Goal: Task Accomplishment & Management: Manage account settings

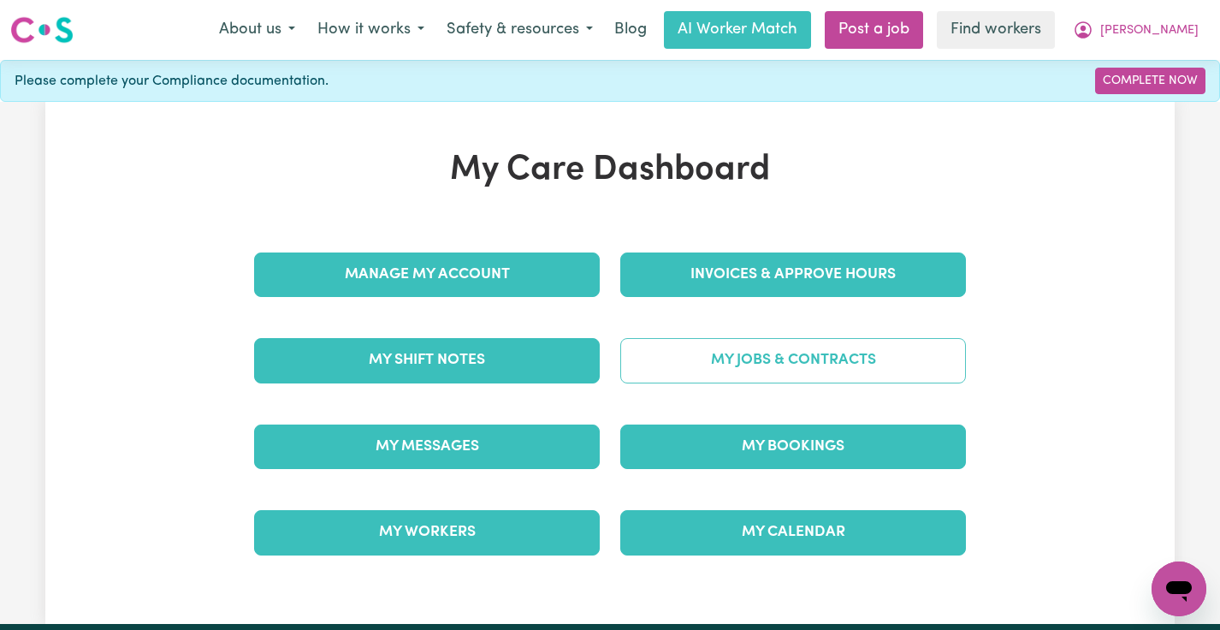
click at [740, 346] on link "My Jobs & Contracts" at bounding box center [793, 360] width 346 height 44
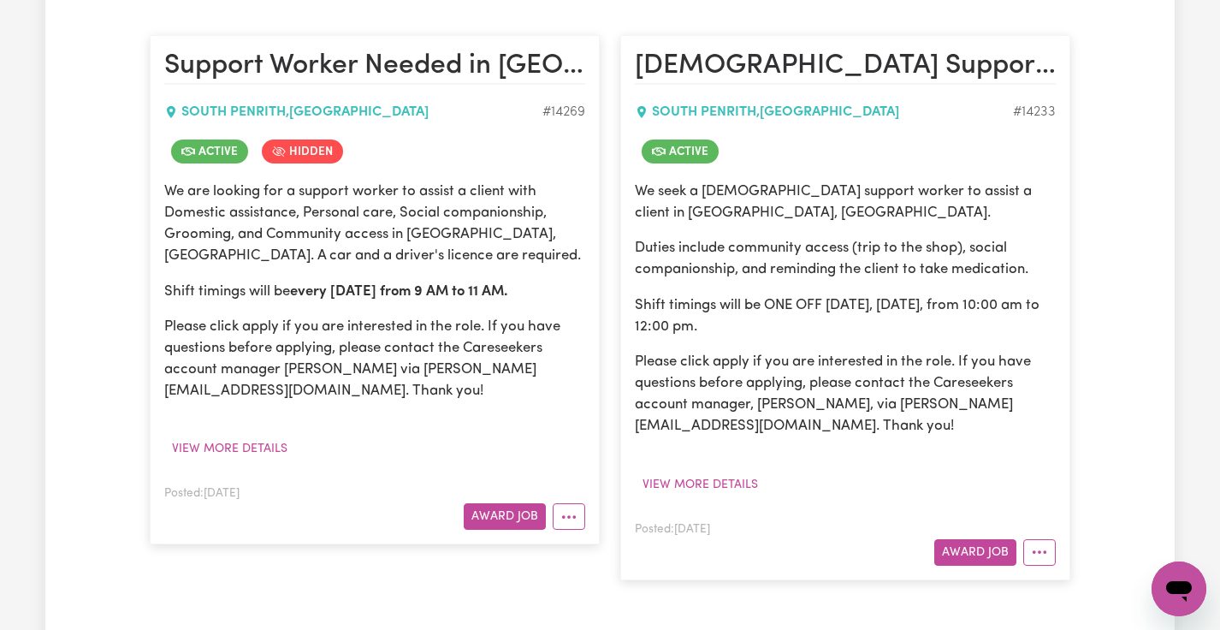
scroll to position [396, 0]
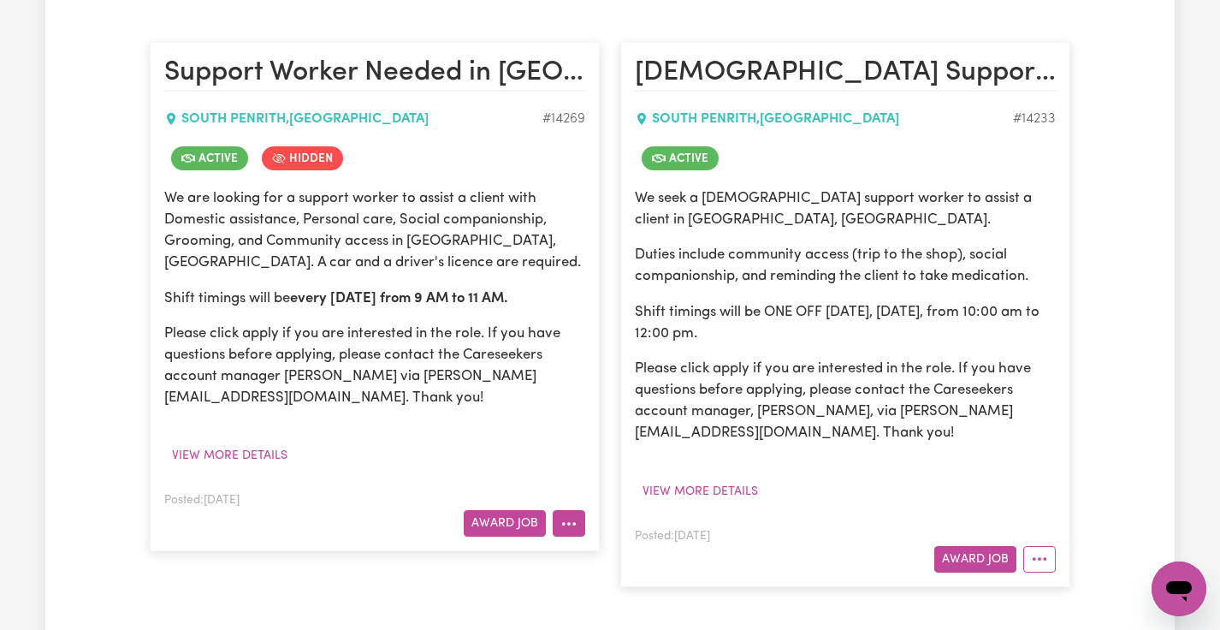
click at [567, 524] on button "More options" at bounding box center [569, 523] width 33 height 27
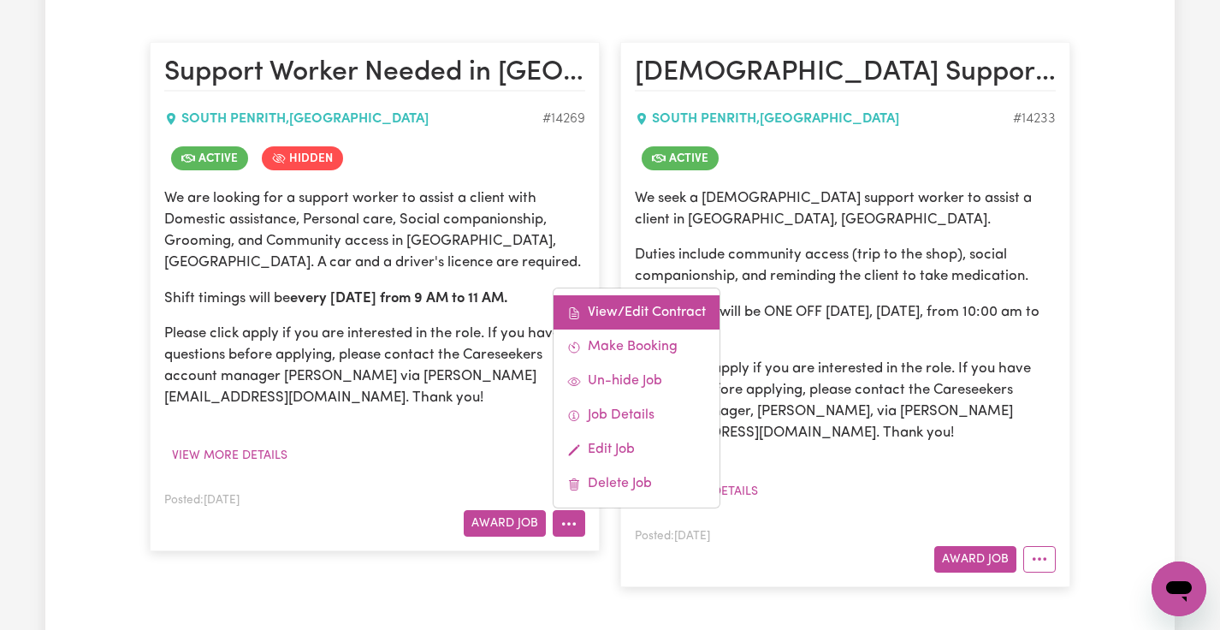
click at [663, 319] on link "View/Edit Contract" at bounding box center [636, 312] width 166 height 34
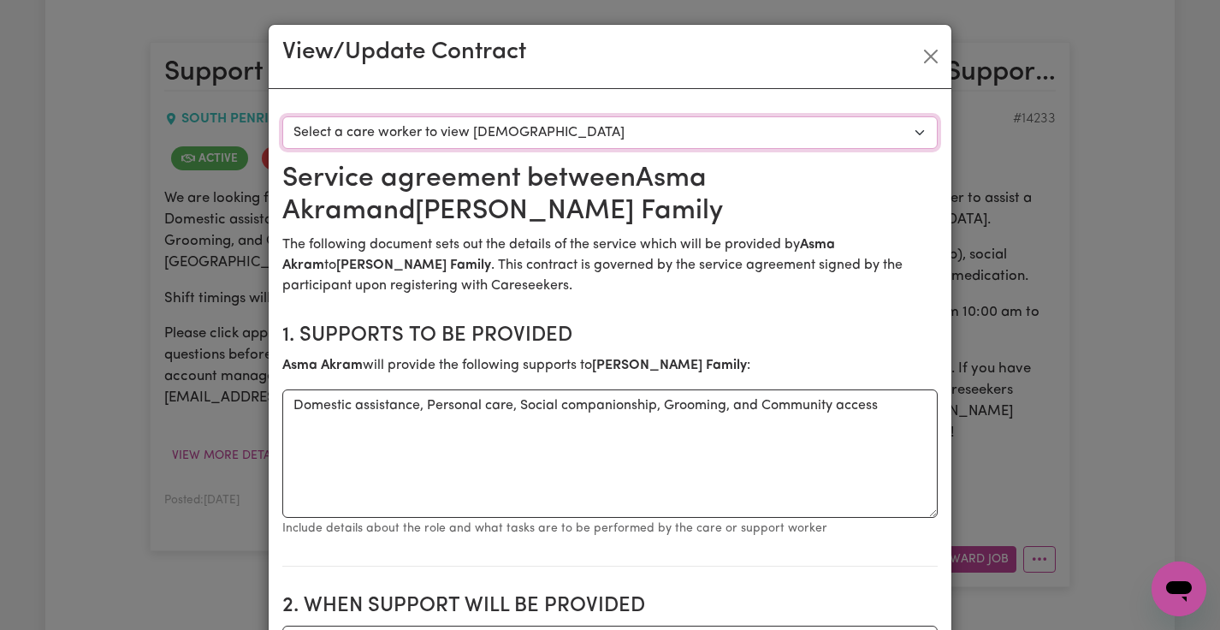
click at [612, 133] on select "Select a care worker to view [DEMOGRAPHIC_DATA] #10180 - [PERSON_NAME] (contrac…" at bounding box center [609, 132] width 655 height 33
select select "9792"
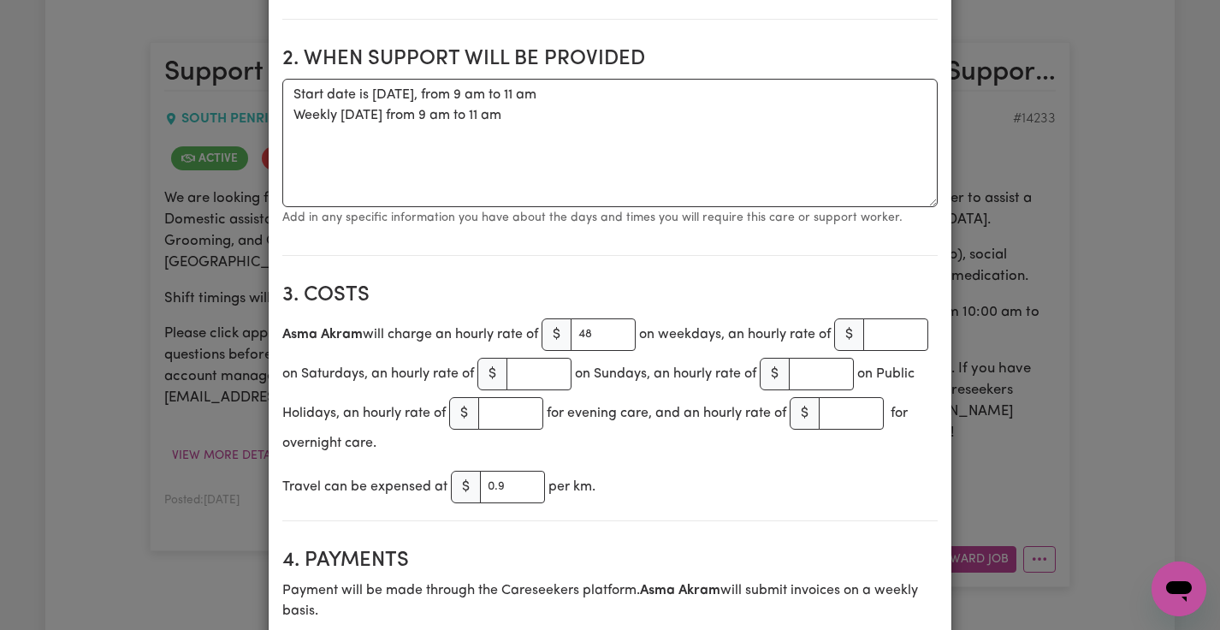
scroll to position [547, 0]
click at [506, 500] on input "0.9" at bounding box center [512, 486] width 65 height 33
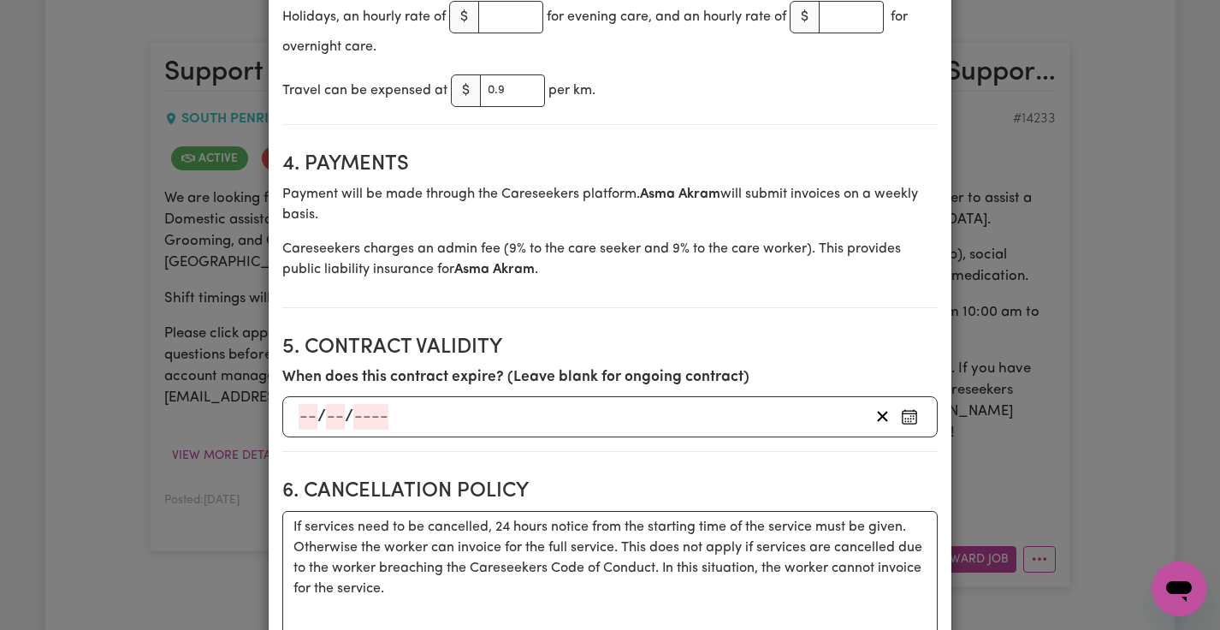
scroll to position [947, 0]
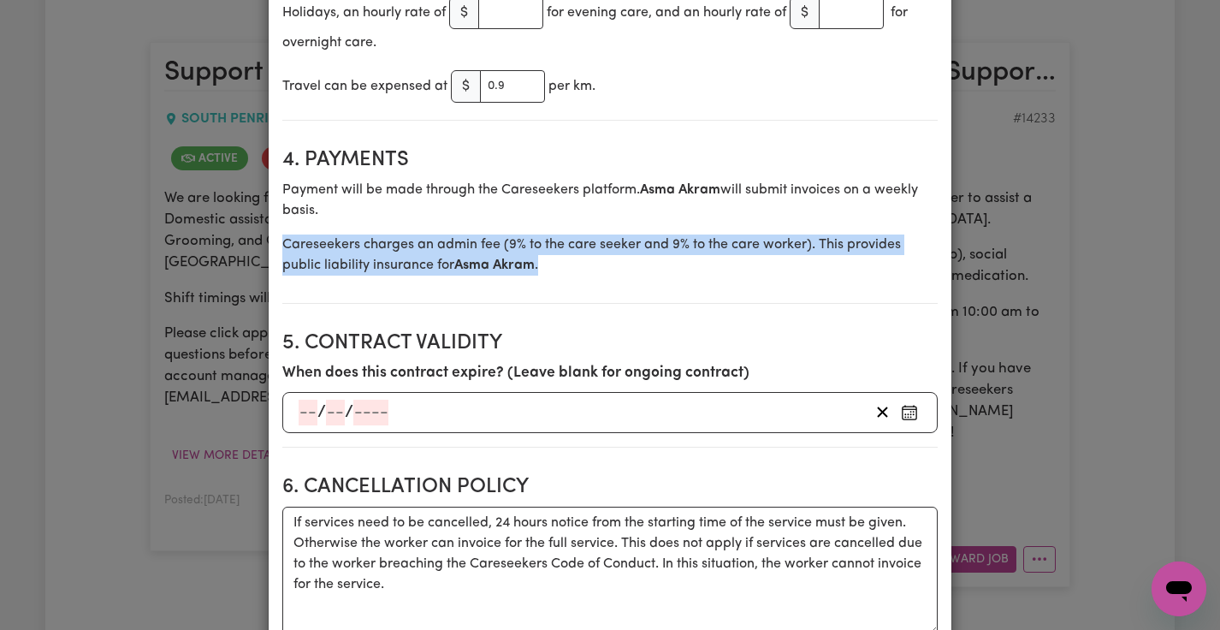
drag, startPoint x: 546, startPoint y: 286, endPoint x: 285, endPoint y: 256, distance: 262.6
click at [285, 256] on p "Careseekers charges an admin fee ( 9 % to the care seeker and 9% to the care wo…" at bounding box center [609, 254] width 655 height 41
copy p "Careseekers charges an admin fee ( 9 % to the care seeker and 9% to the care wo…"
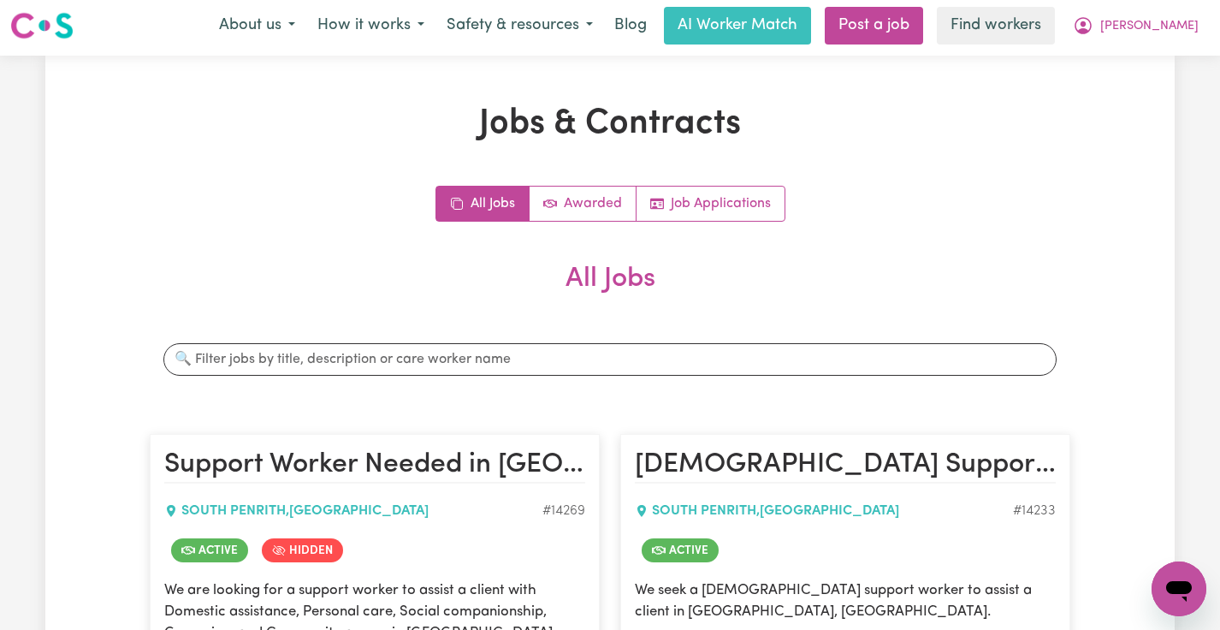
scroll to position [0, 0]
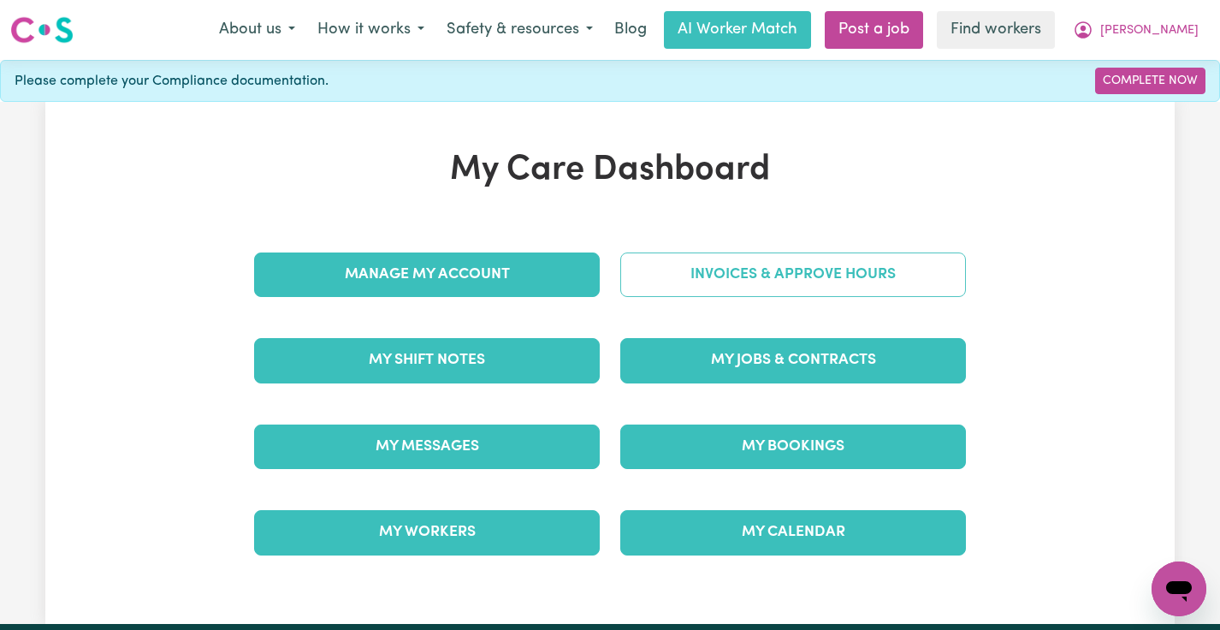
click at [807, 267] on link "Invoices & Approve Hours" at bounding box center [793, 274] width 346 height 44
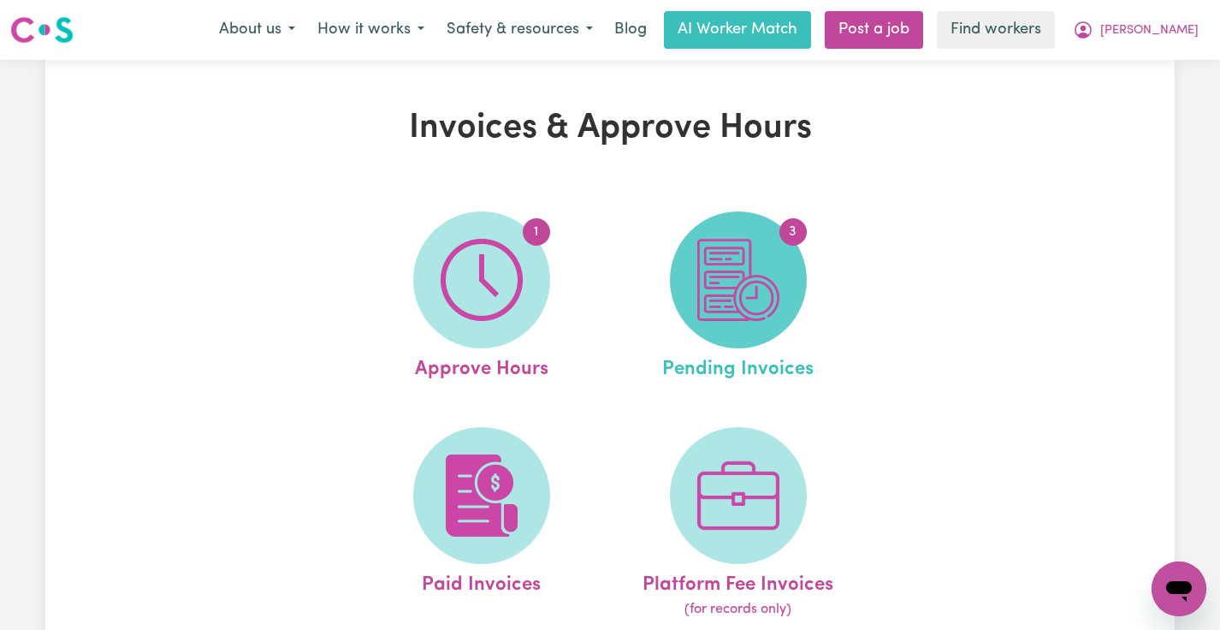
click at [727, 277] on img at bounding box center [738, 280] width 82 height 82
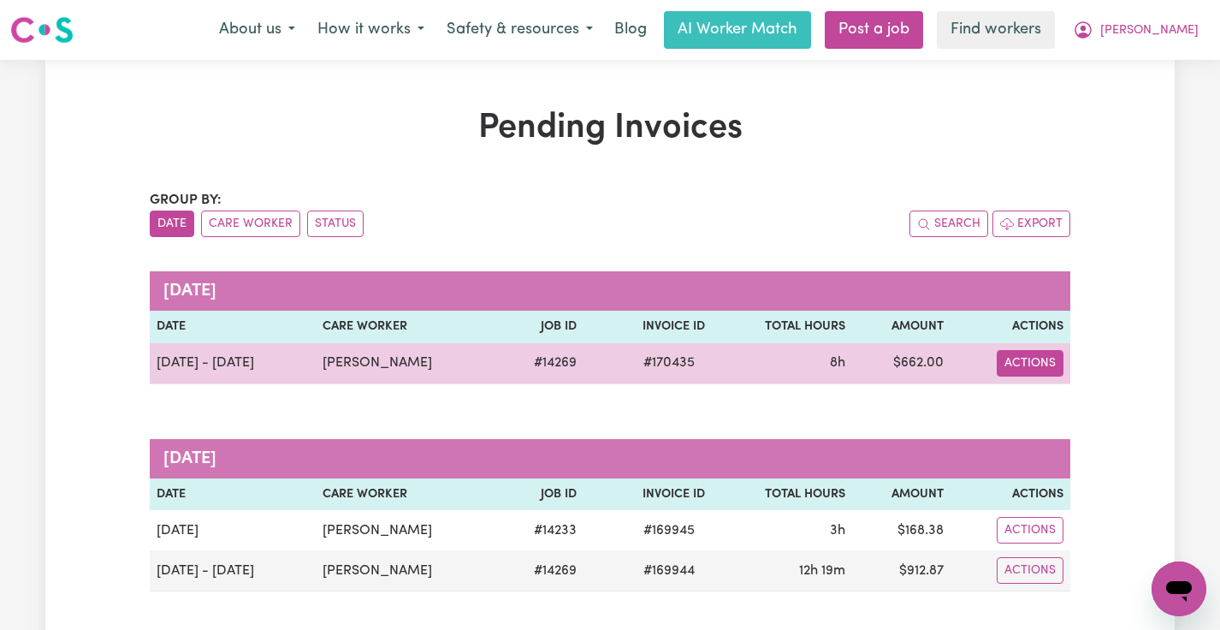
click at [1054, 360] on button "Actions" at bounding box center [1030, 363] width 67 height 27
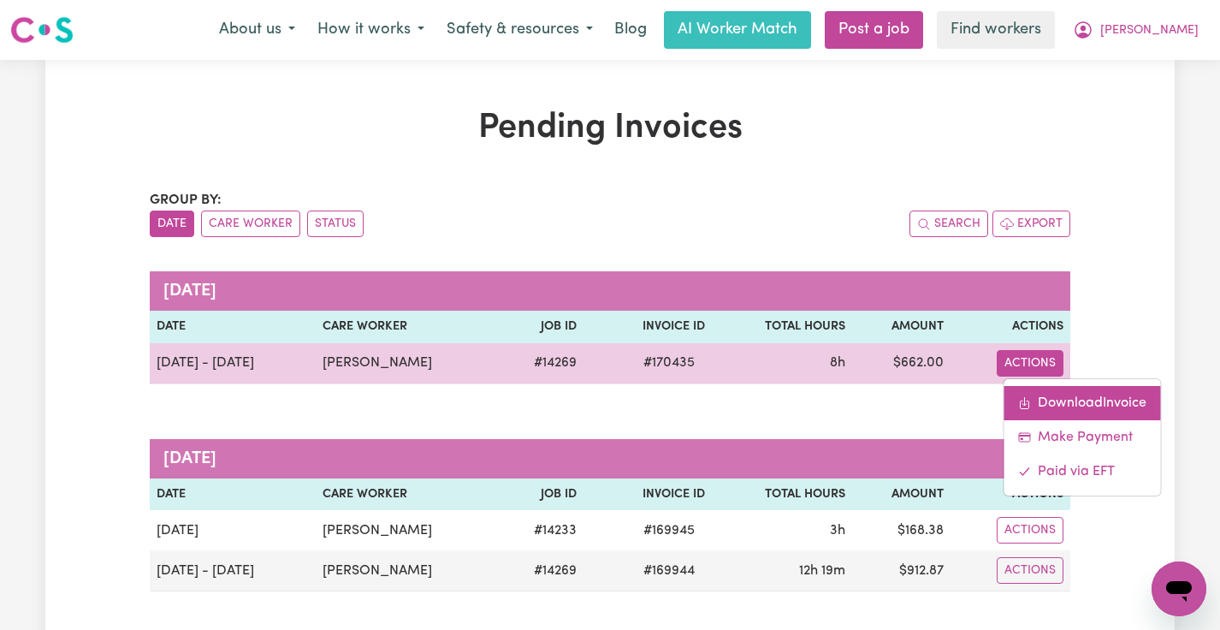
click at [1048, 387] on link "Download Invoice" at bounding box center [1081, 403] width 157 height 34
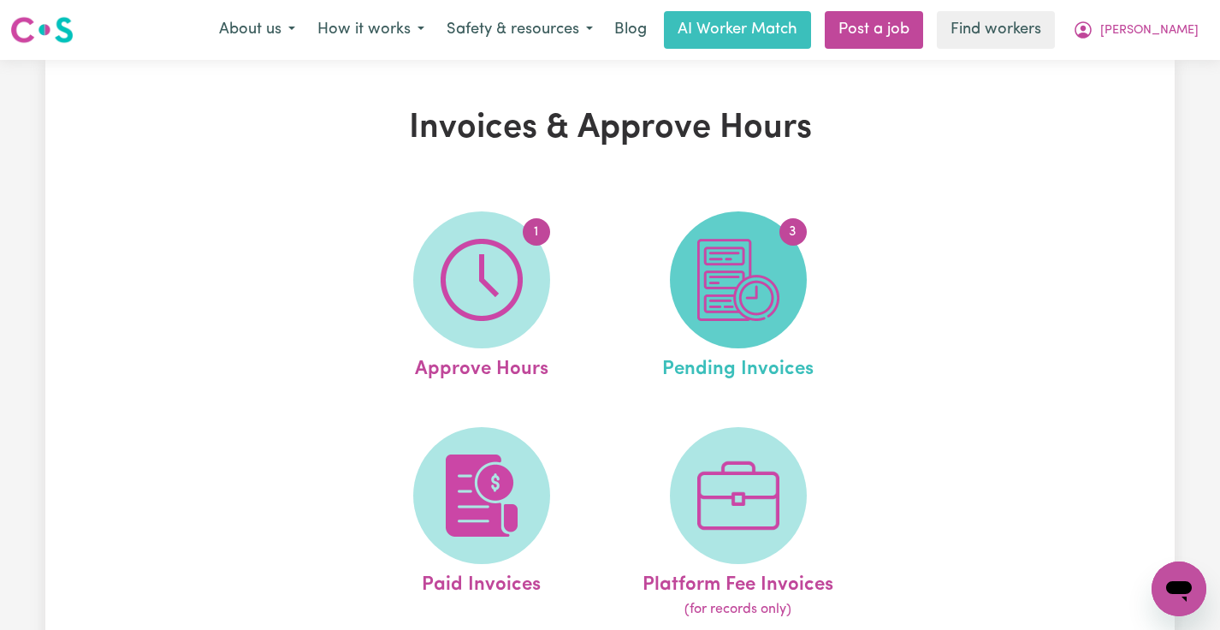
click at [766, 284] on img at bounding box center [738, 280] width 82 height 82
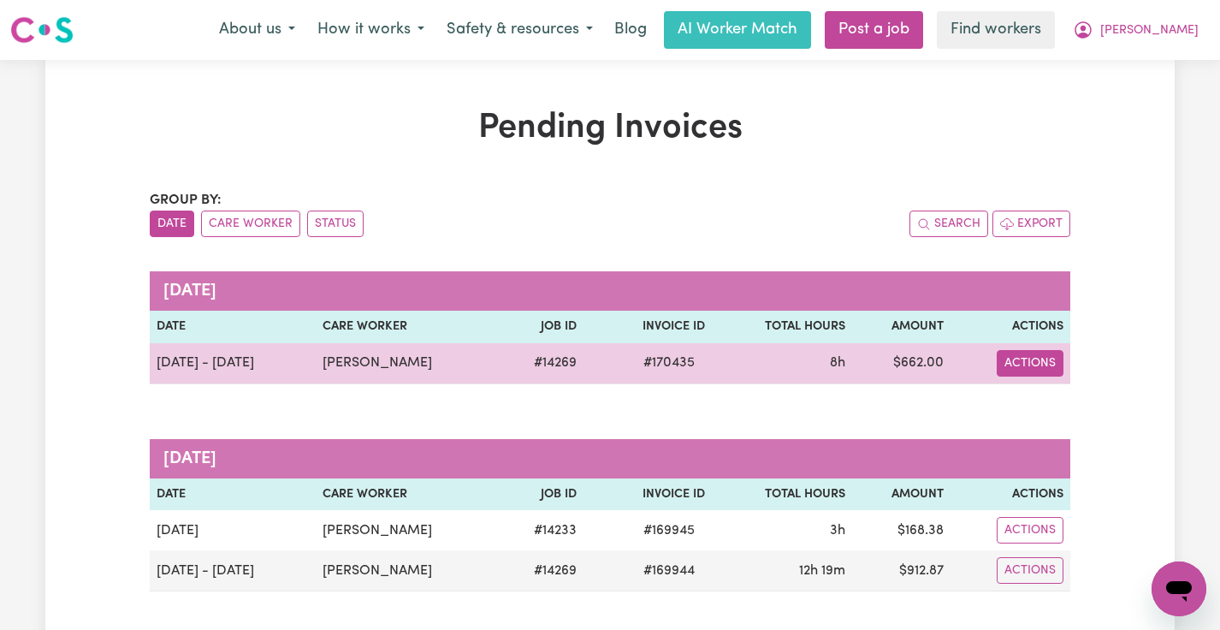
click at [1012, 361] on button "Actions" at bounding box center [1030, 363] width 67 height 27
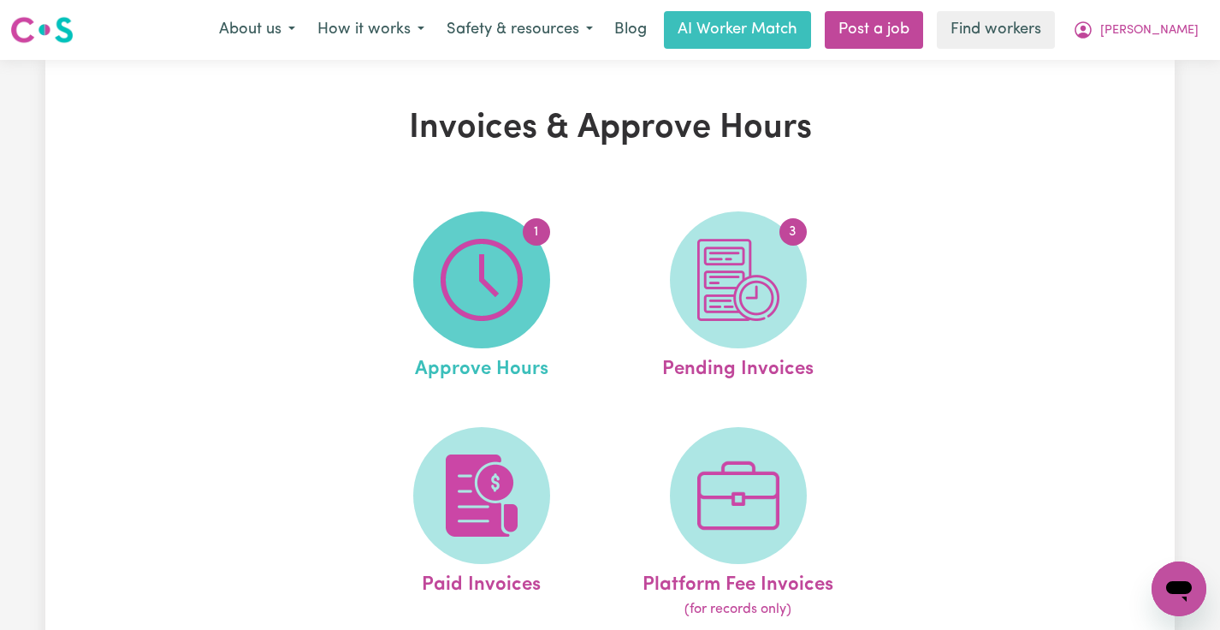
click at [449, 291] on img at bounding box center [482, 280] width 82 height 82
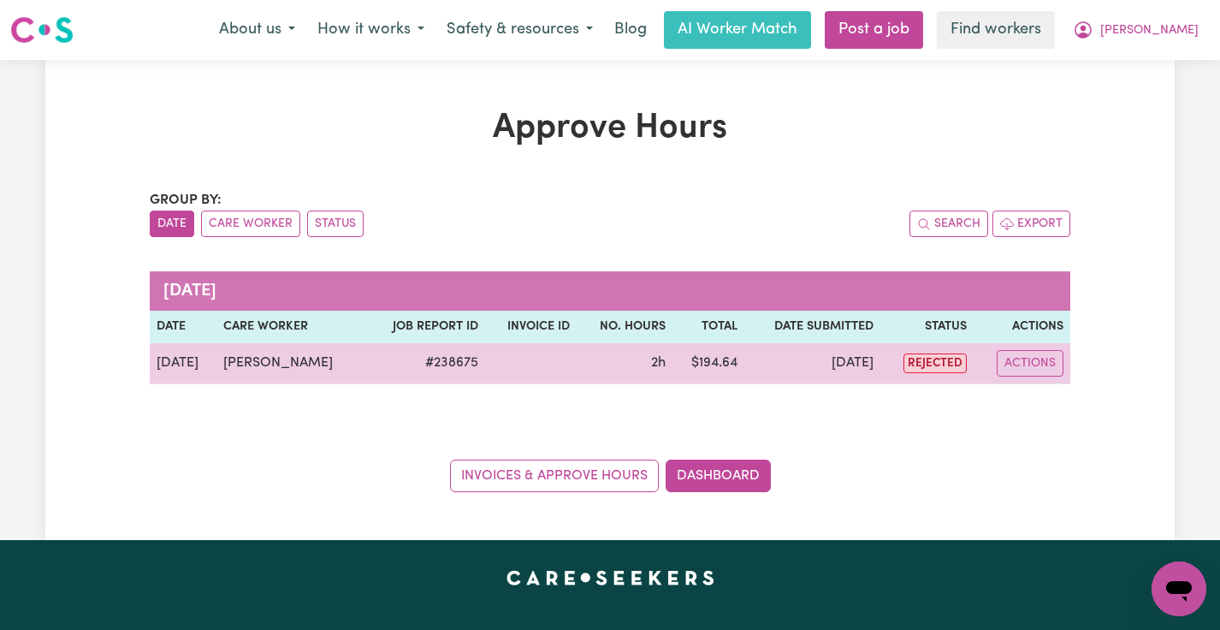
click at [1048, 378] on td "Actions" at bounding box center [1021, 363] width 97 height 41
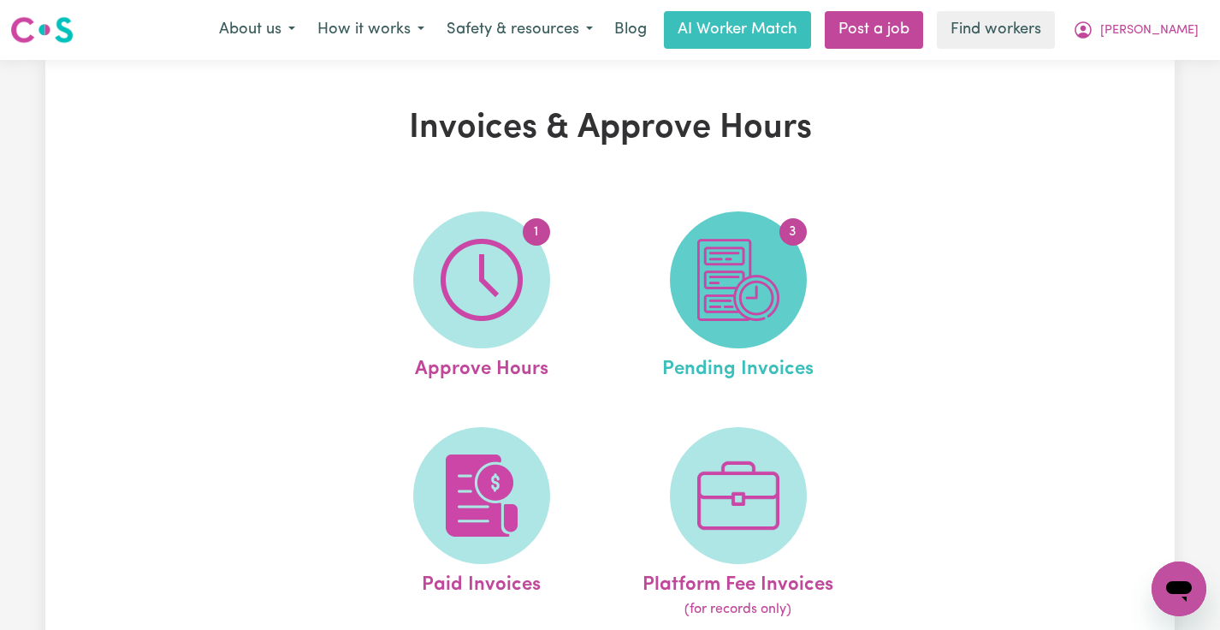
click at [694, 275] on span "3" at bounding box center [738, 279] width 137 height 137
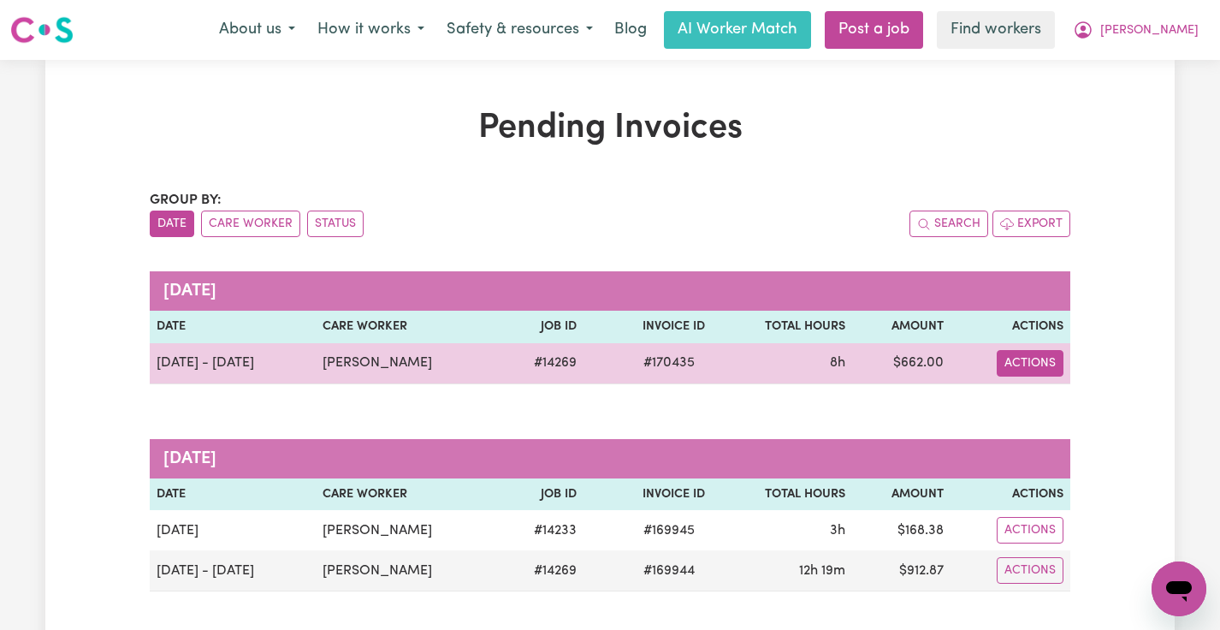
click at [1039, 357] on button "Actions" at bounding box center [1030, 363] width 67 height 27
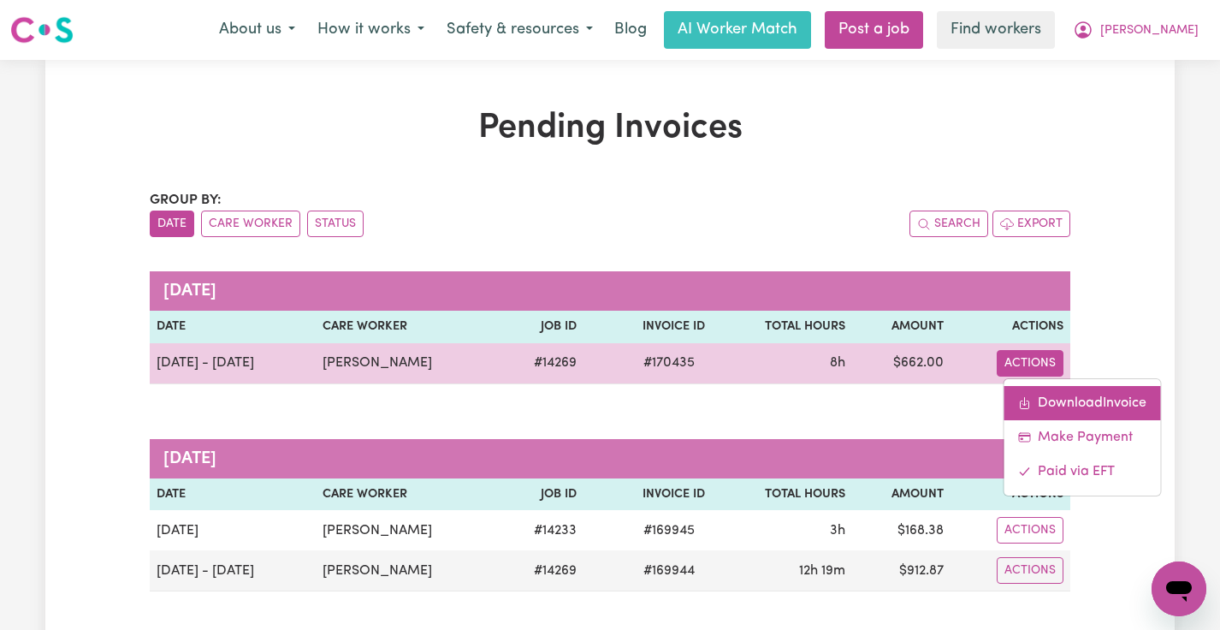
click at [1103, 395] on link "Download Invoice" at bounding box center [1081, 403] width 157 height 34
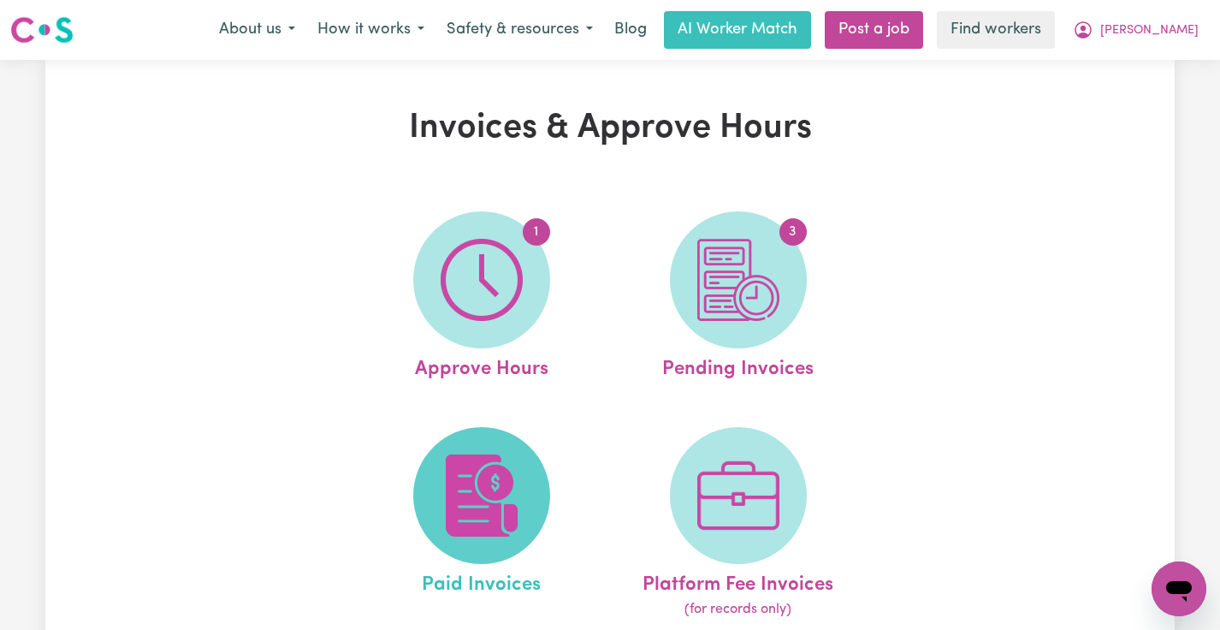
click at [522, 525] on img at bounding box center [482, 495] width 82 height 82
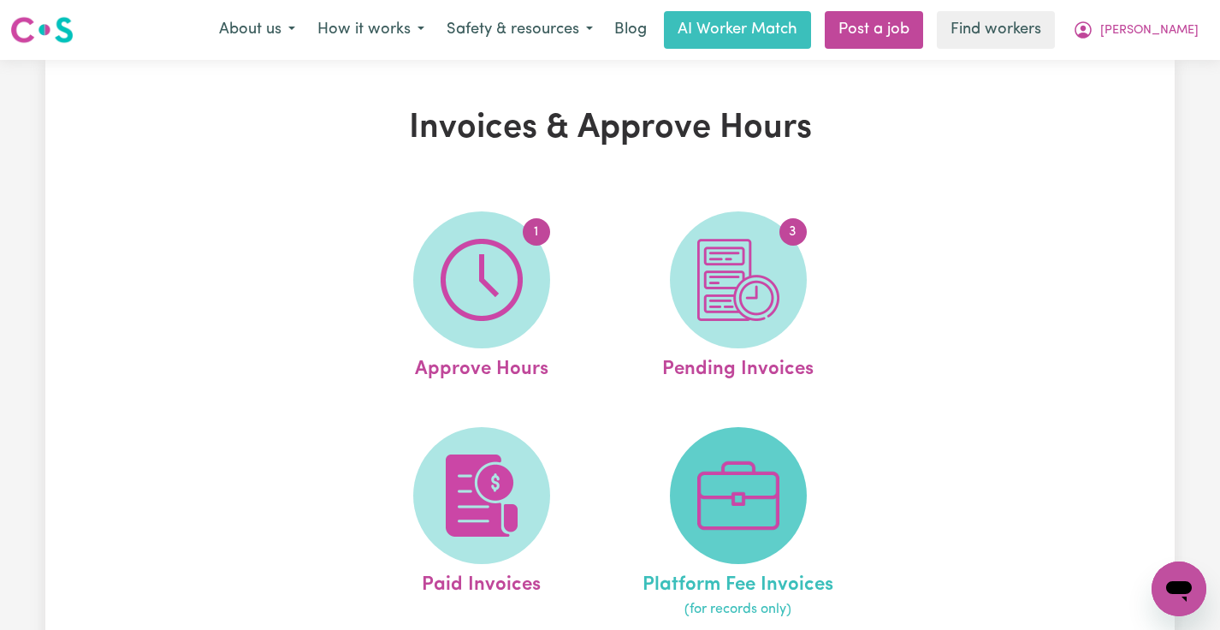
click at [770, 480] on img at bounding box center [738, 495] width 82 height 82
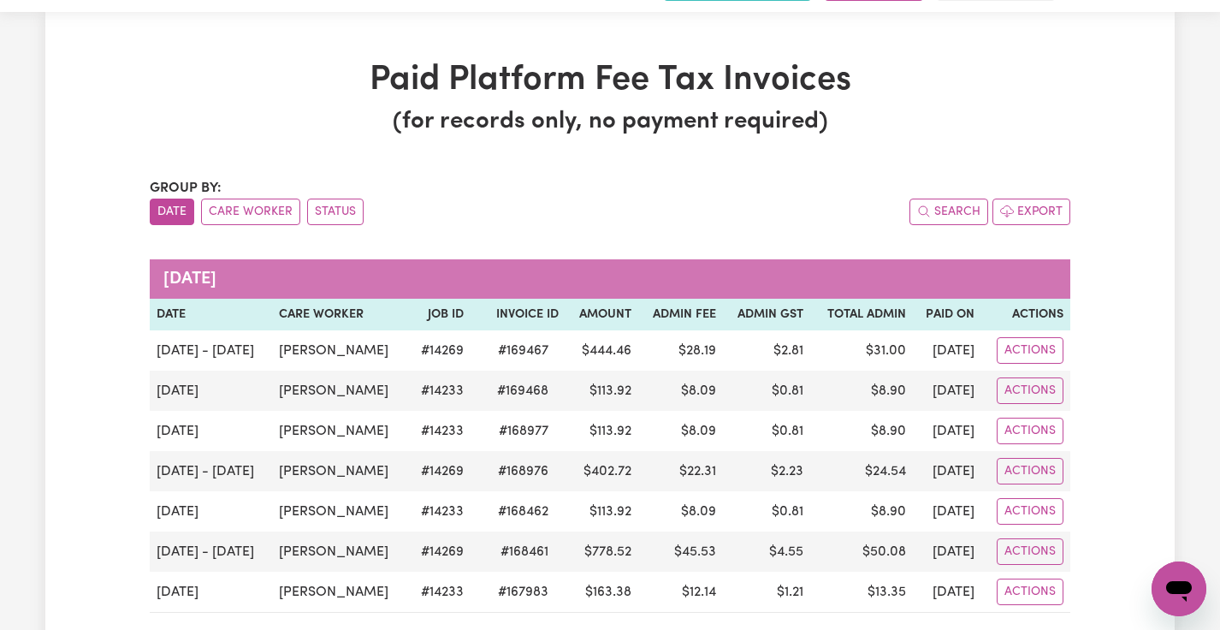
scroll to position [50, 0]
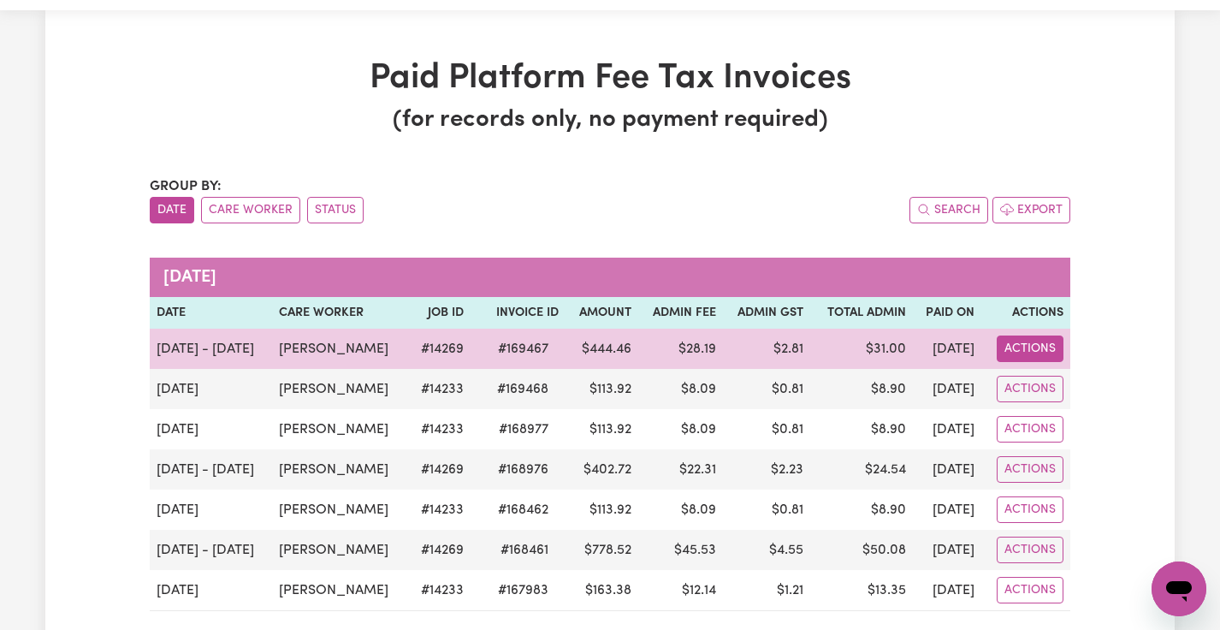
click at [1022, 337] on button "Actions" at bounding box center [1030, 348] width 67 height 27
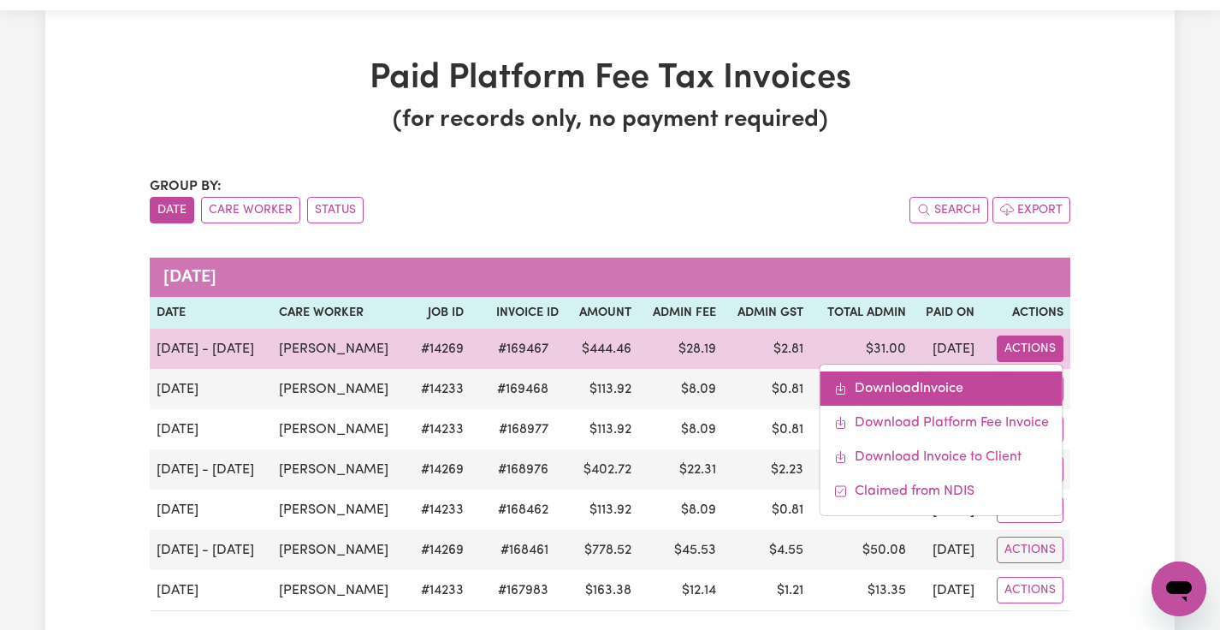
click at [981, 373] on link "Download Invoice" at bounding box center [941, 388] width 242 height 34
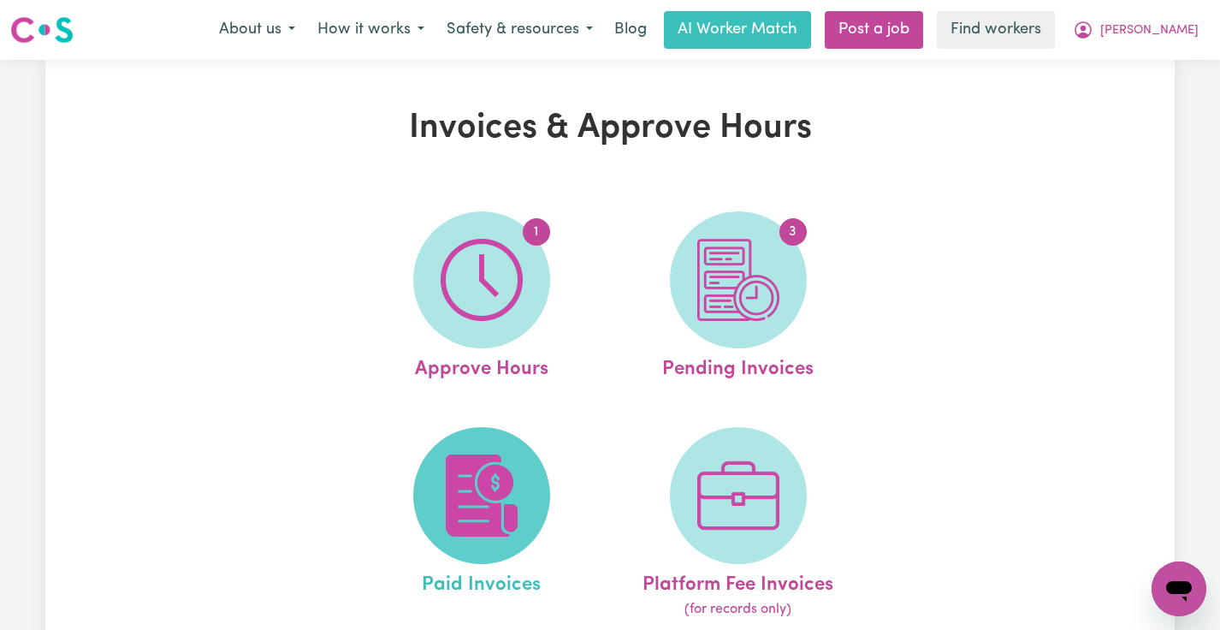
click at [454, 470] on img at bounding box center [482, 495] width 82 height 82
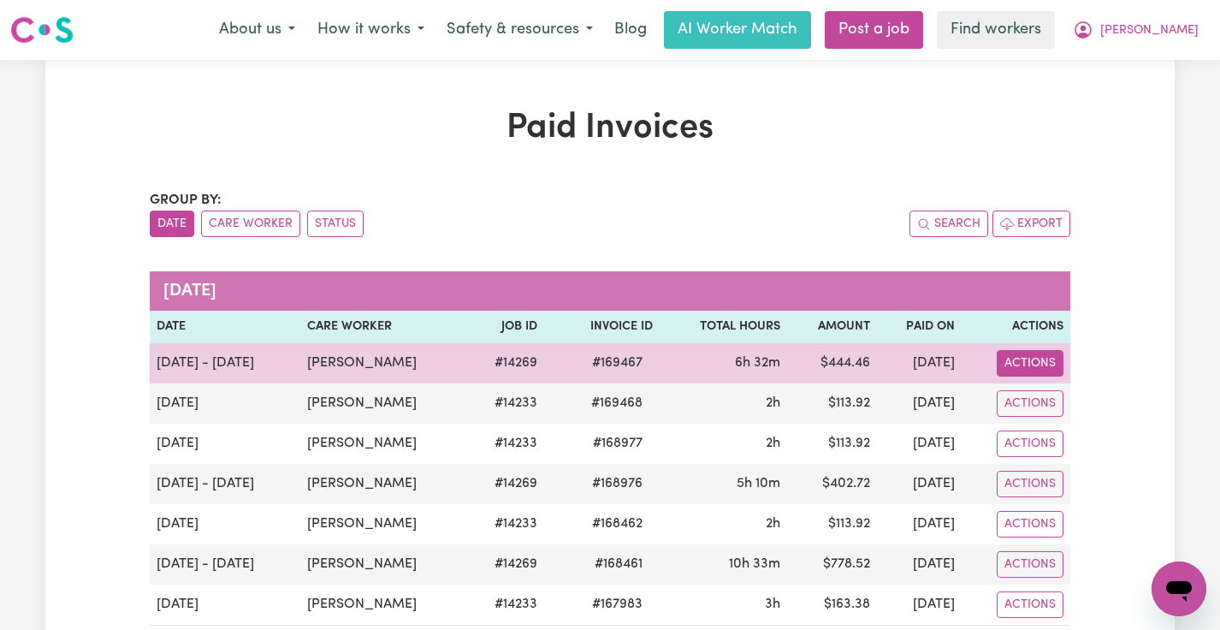
click at [1040, 355] on button "Actions" at bounding box center [1030, 363] width 67 height 27
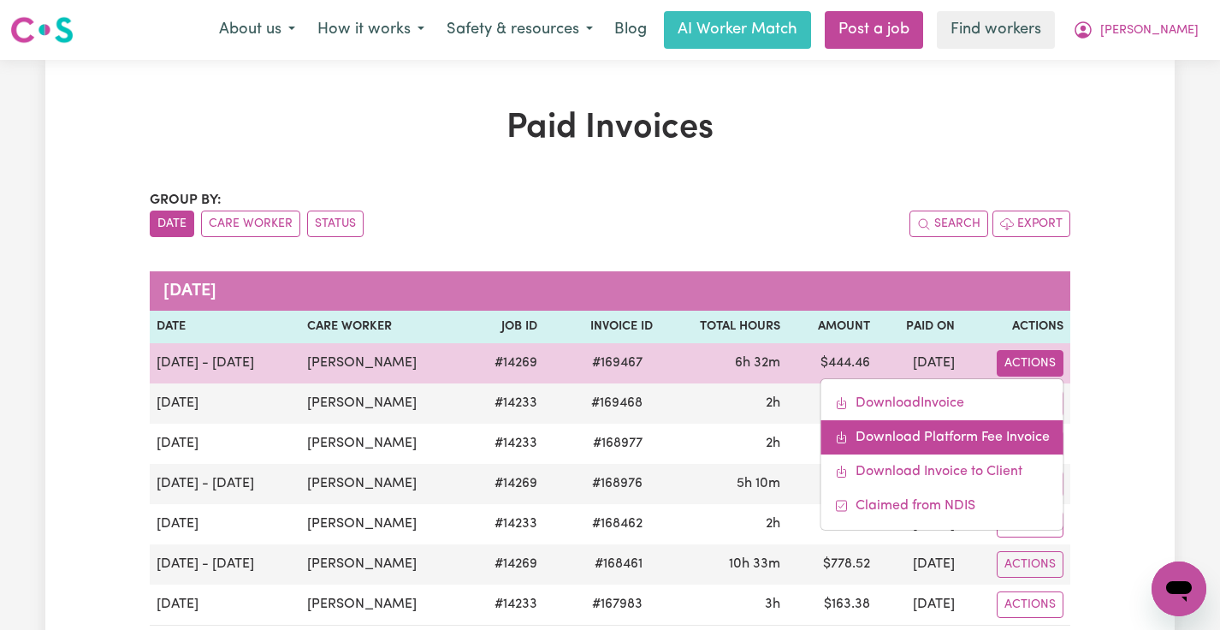
click at [1030, 431] on link "Download Platform Fee Invoice" at bounding box center [942, 437] width 242 height 34
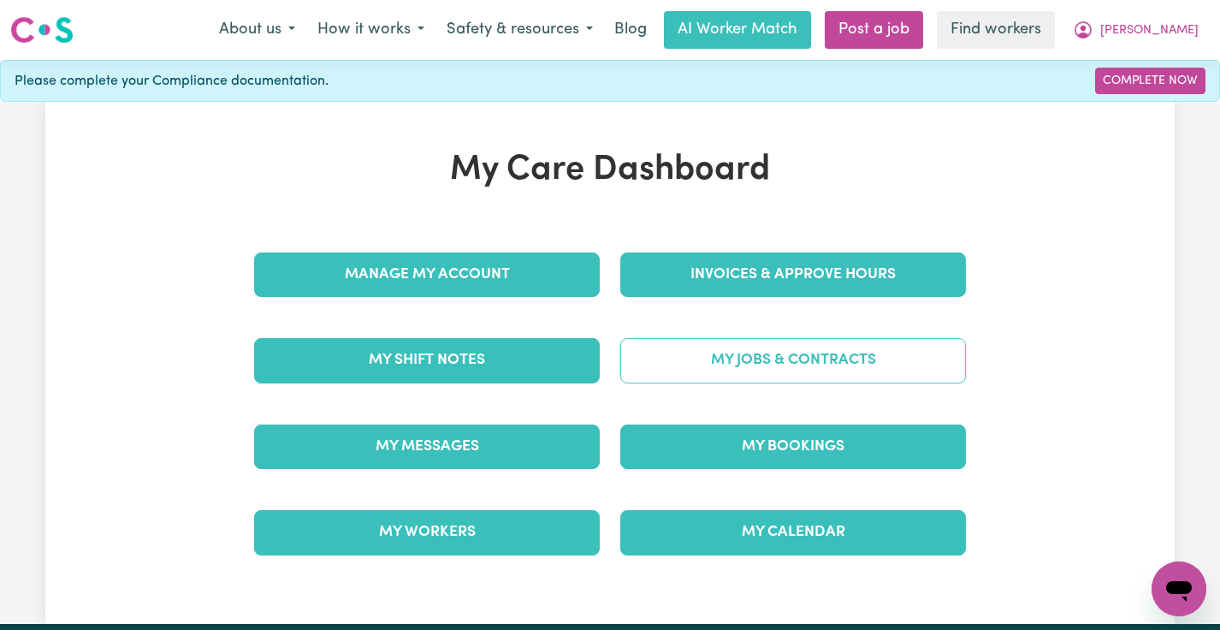
click at [869, 354] on link "My Jobs & Contracts" at bounding box center [793, 360] width 346 height 44
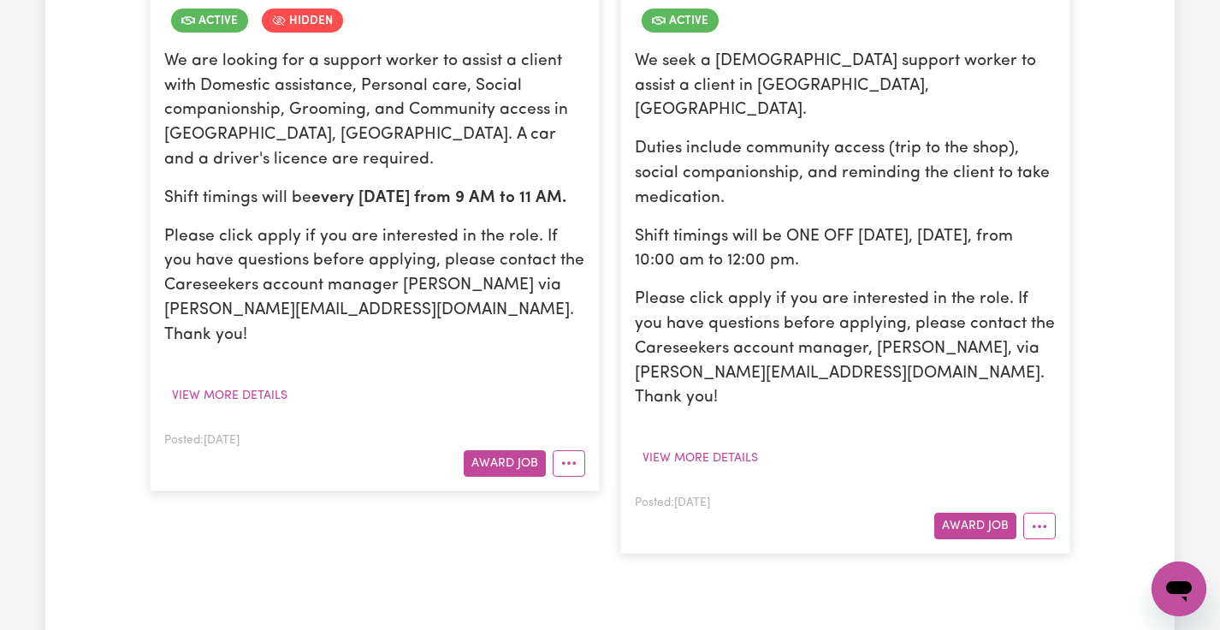
scroll to position [553, 0]
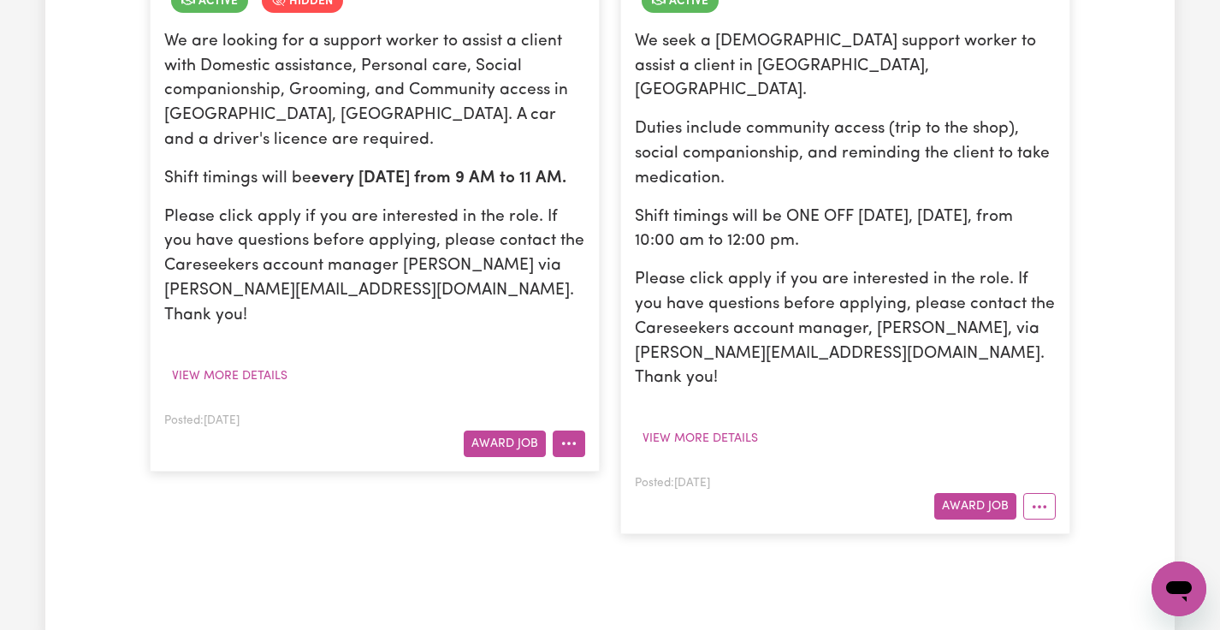
click at [562, 435] on icon "More options" at bounding box center [568, 443] width 17 height 17
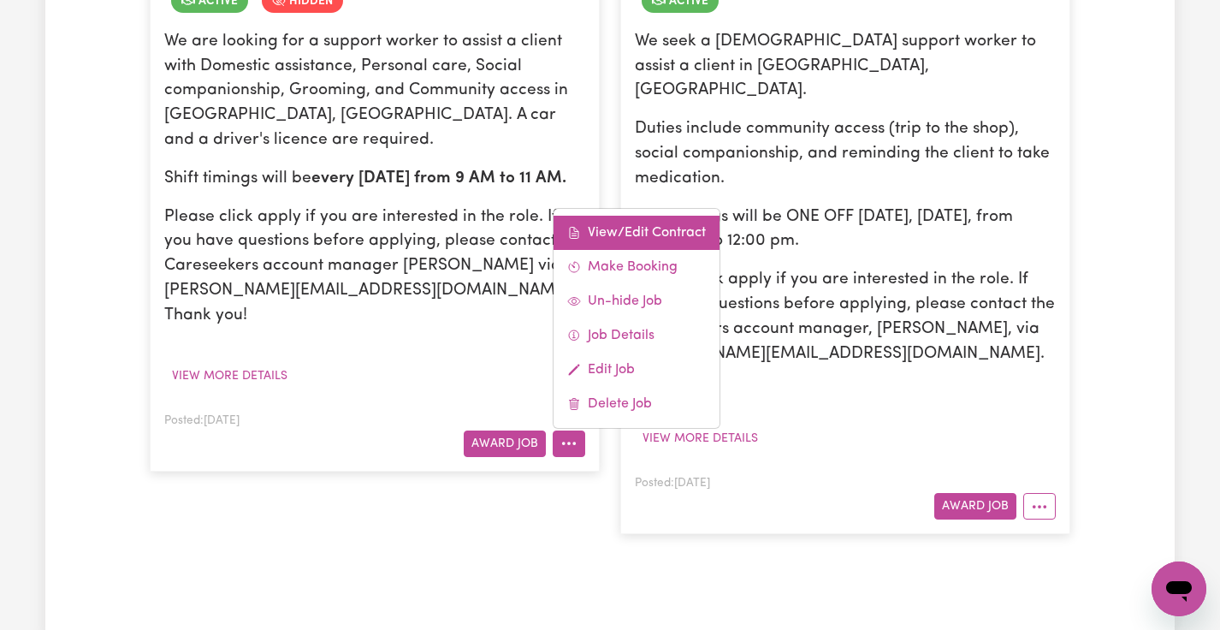
click at [610, 216] on link "View/Edit Contract" at bounding box center [636, 233] width 166 height 34
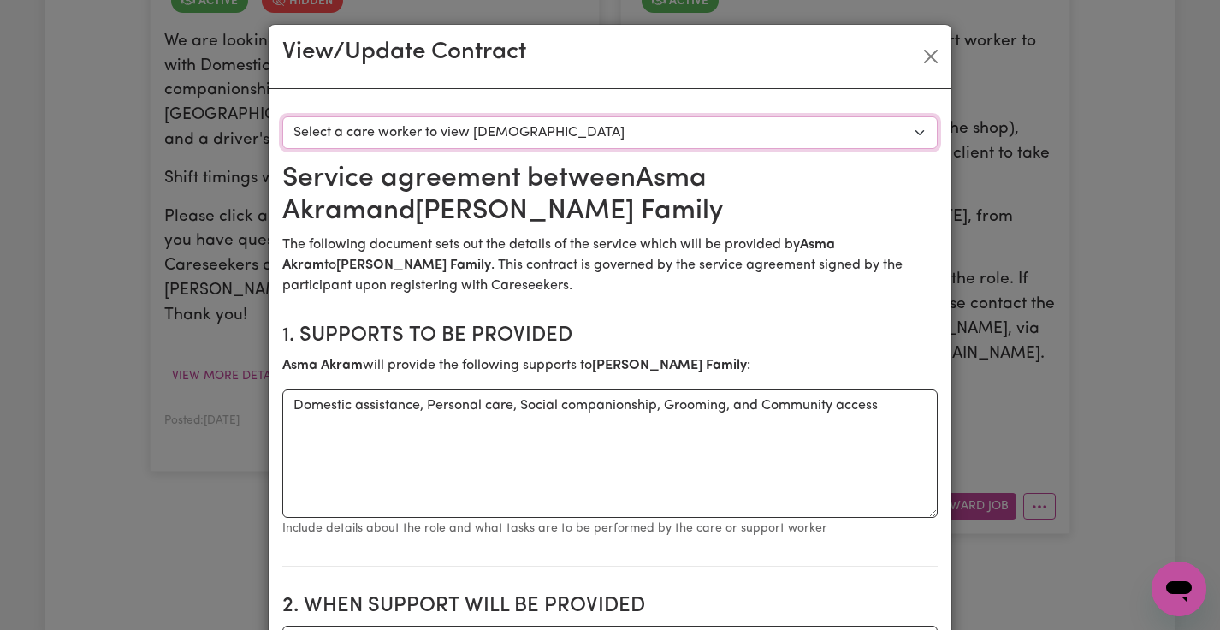
click at [577, 127] on select "Select a care worker to view [DEMOGRAPHIC_DATA] #10180 - [PERSON_NAME] (contrac…" at bounding box center [609, 132] width 655 height 33
select select "9792"
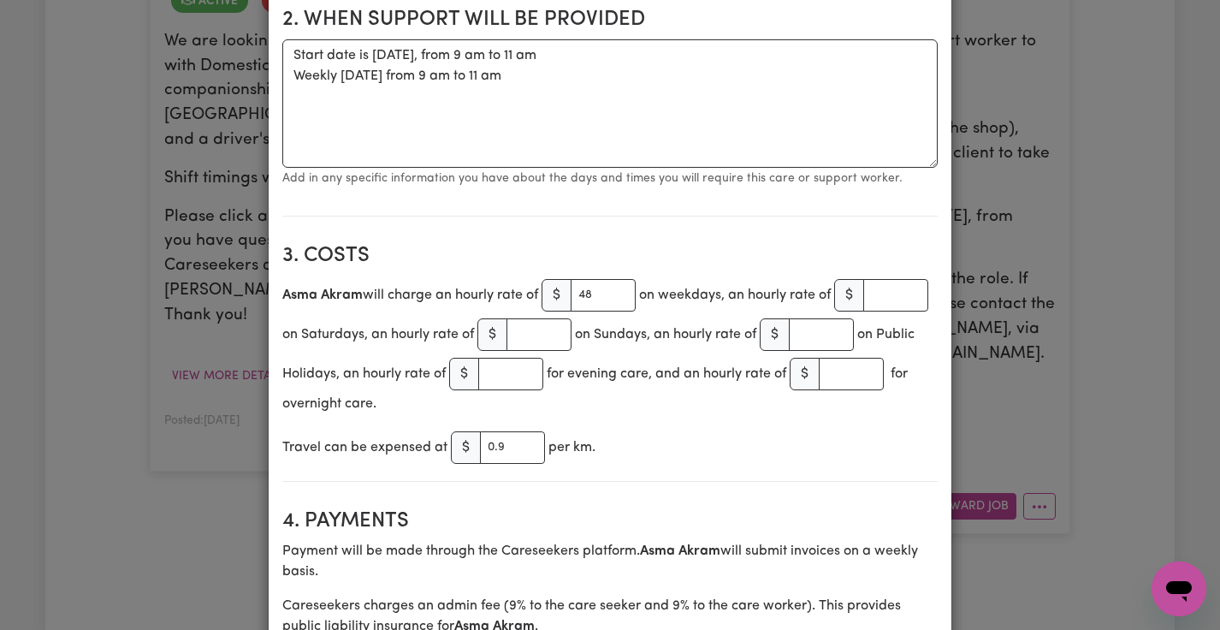
scroll to position [1080, 0]
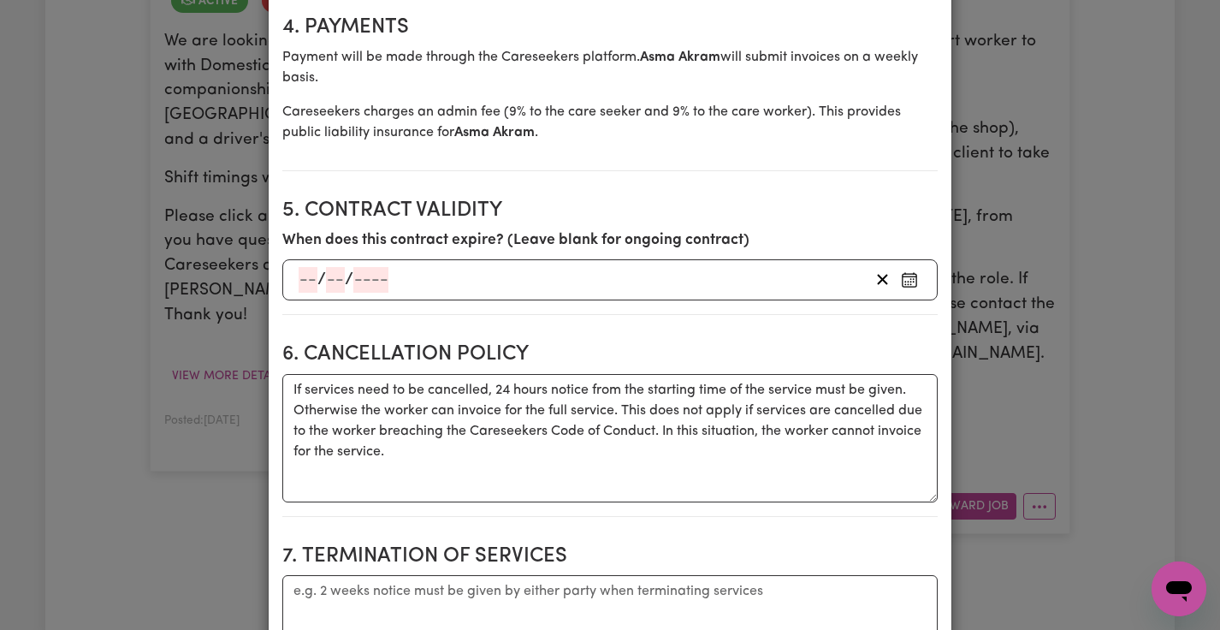
click at [1003, 99] on div "View/Update Contract Select a contract to view Select a care worker to view [DE…" at bounding box center [610, 315] width 1220 height 630
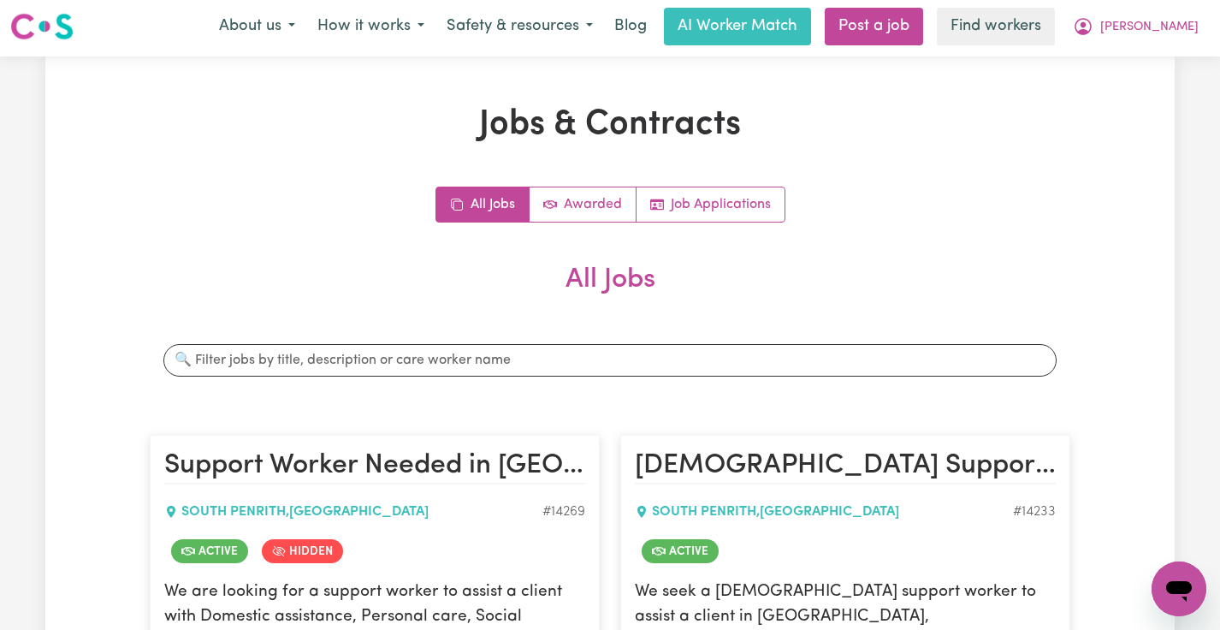
scroll to position [0, 0]
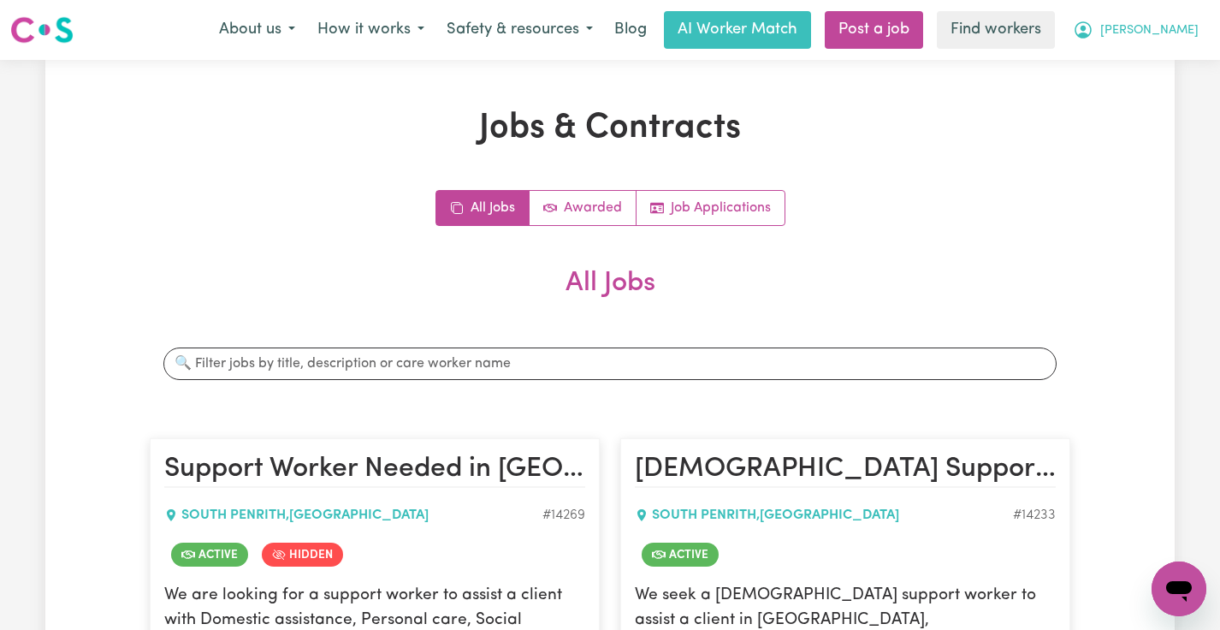
click at [1164, 26] on span "[PERSON_NAME]" at bounding box center [1149, 30] width 98 height 19
click at [1128, 92] on link "Logout" at bounding box center [1141, 98] width 135 height 33
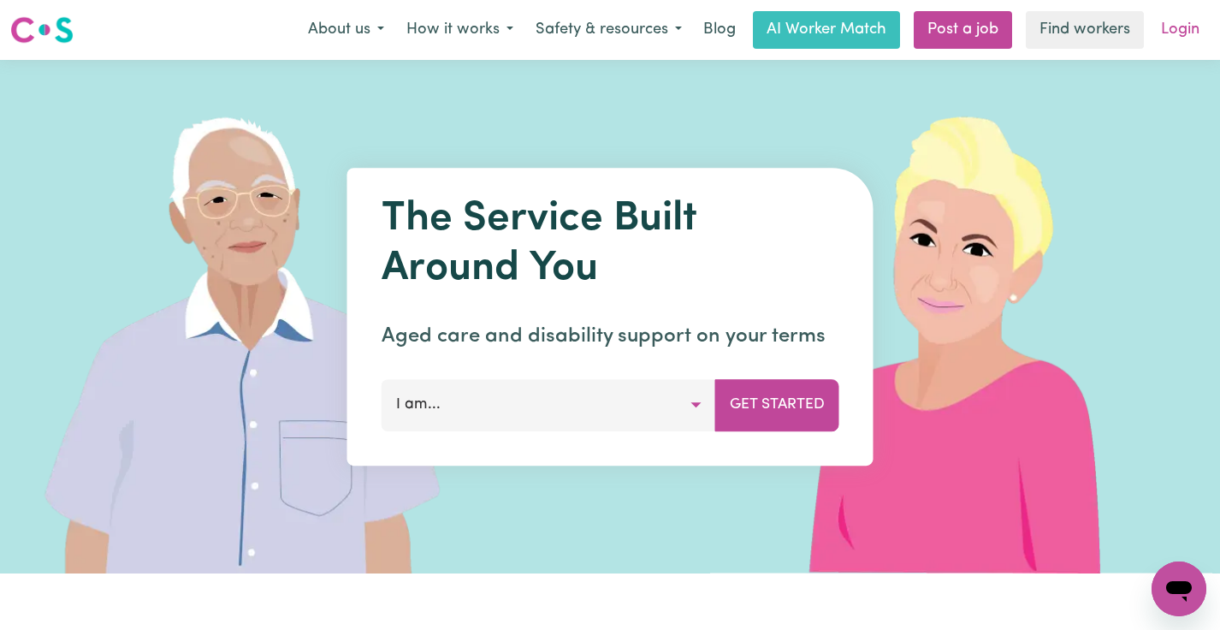
click at [1178, 32] on link "Login" at bounding box center [1180, 30] width 59 height 38
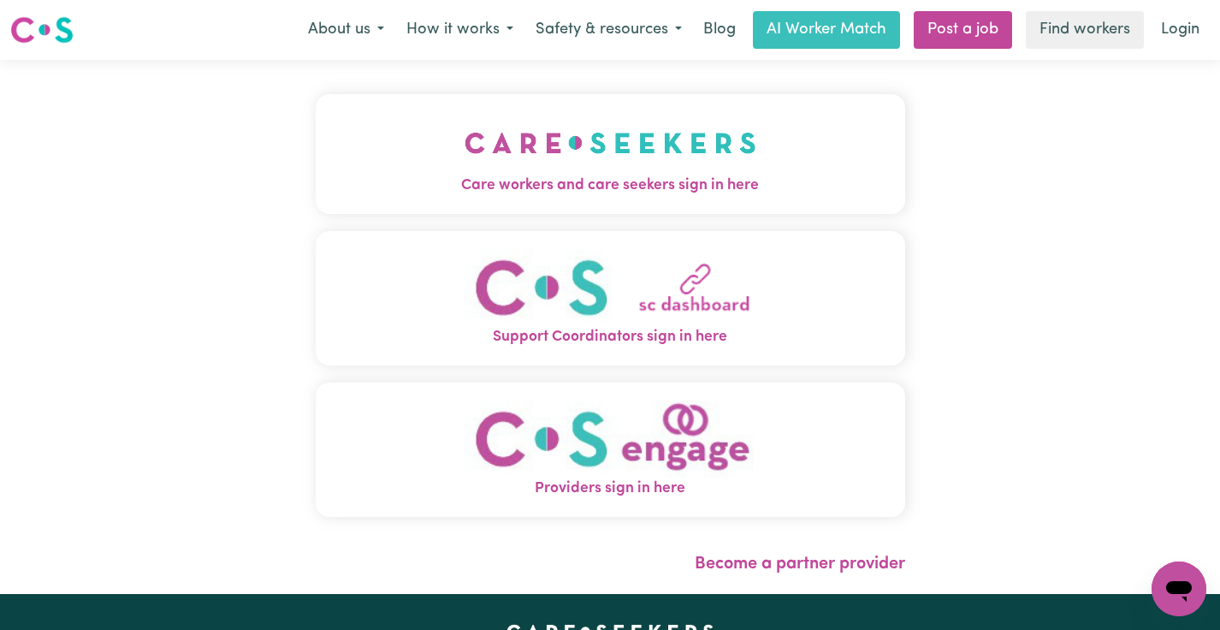
click at [677, 162] on img "Care workers and care seekers sign in here" at bounding box center [610, 142] width 292 height 63
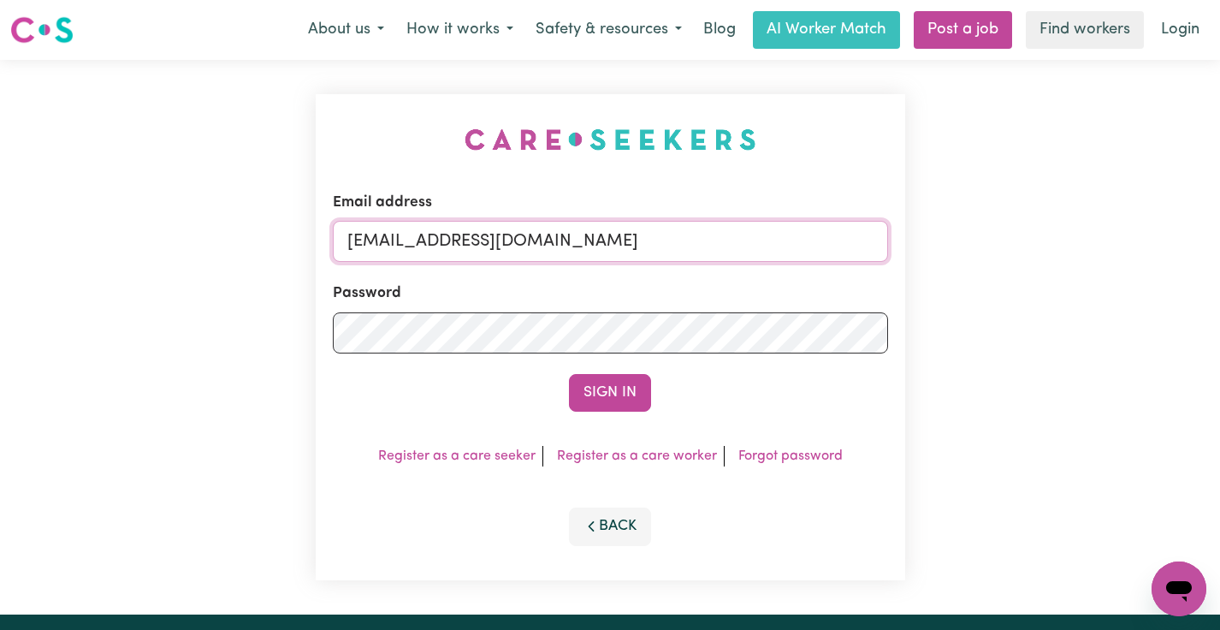
drag, startPoint x: 770, startPoint y: 246, endPoint x: 435, endPoint y: 247, distance: 335.3
click at [435, 247] on input "[EMAIL_ADDRESS][DOMAIN_NAME]" at bounding box center [610, 241] width 555 height 41
paste input "DominicaVitalePAWA"
type input "[EMAIL_ADDRESS][DOMAIN_NAME]"
click at [569, 374] on button "Sign In" at bounding box center [610, 393] width 82 height 38
